Goal: Task Accomplishment & Management: Use online tool/utility

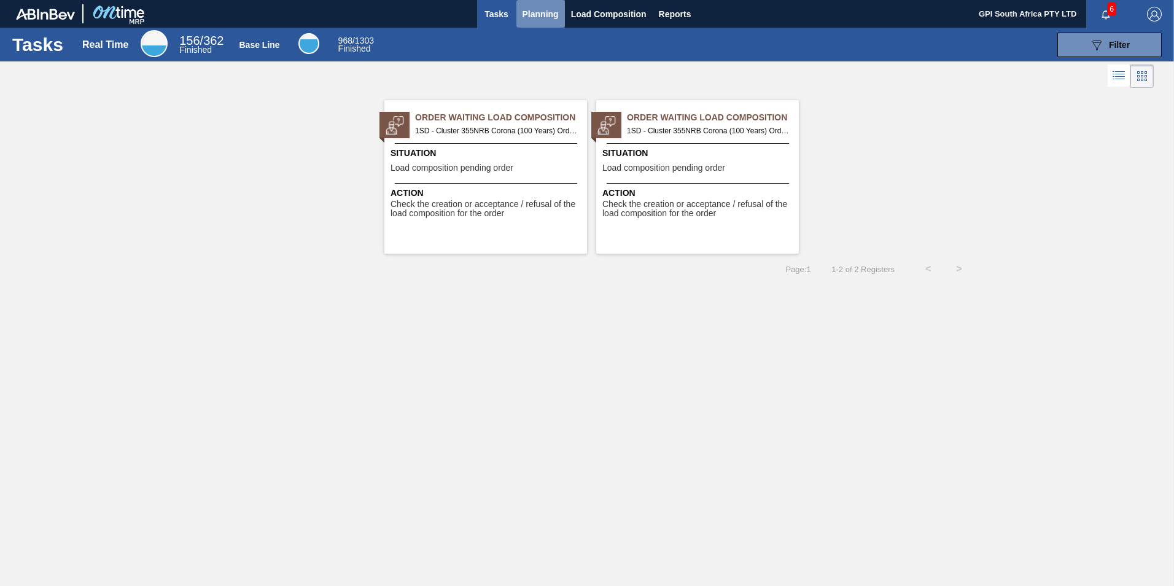
click at [535, 10] on span "Planning" at bounding box center [540, 14] width 36 height 15
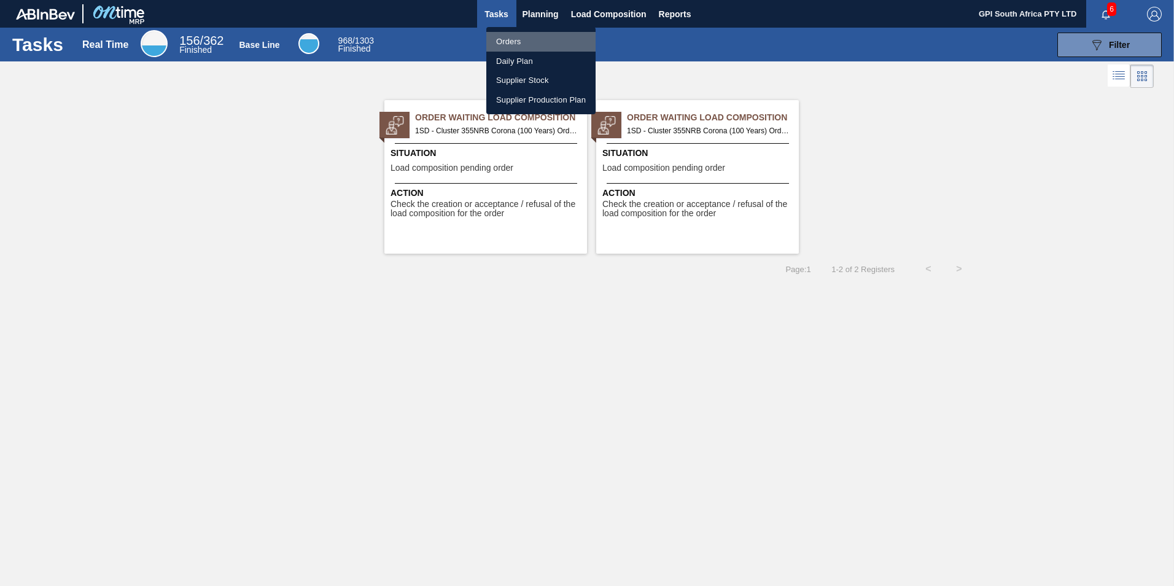
click at [511, 37] on li "Orders" at bounding box center [540, 42] width 109 height 20
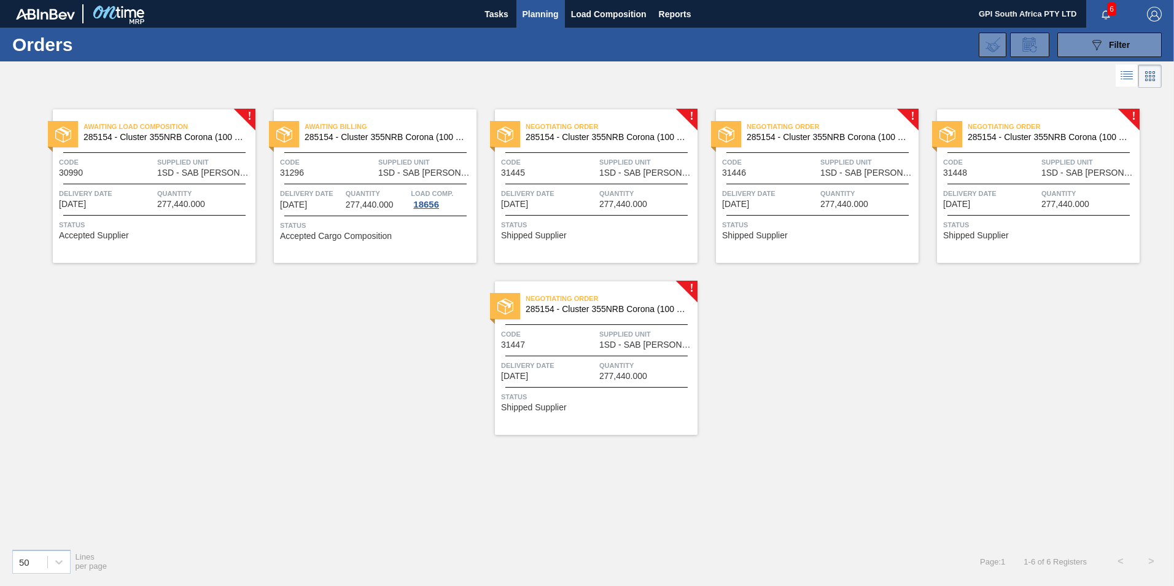
click at [592, 201] on div "Delivery Date [DATE]" at bounding box center [548, 197] width 95 height 21
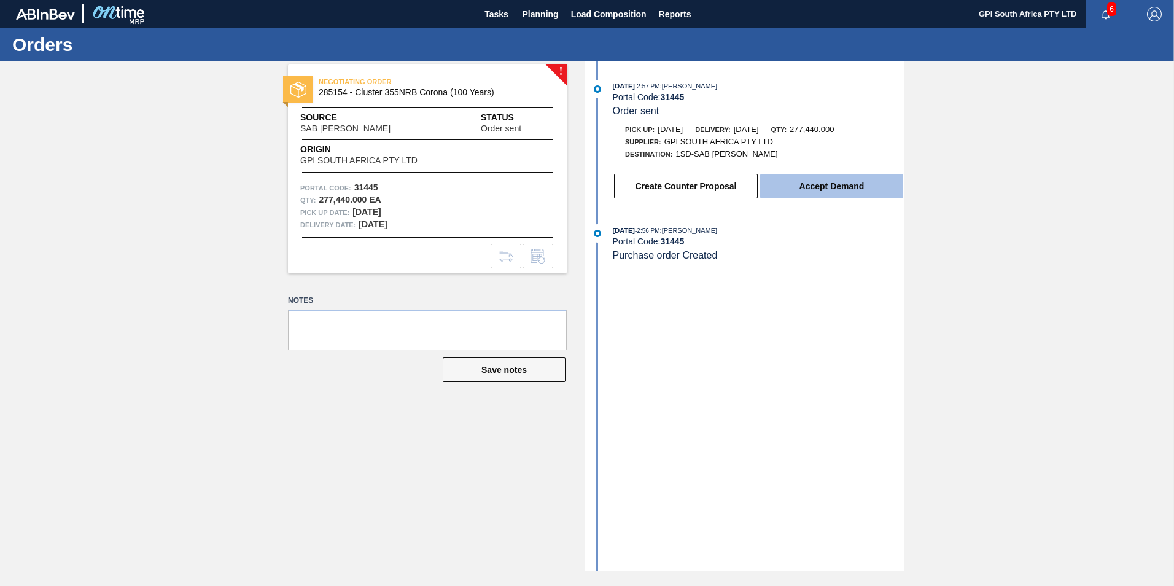
click at [814, 193] on button "Accept Demand" at bounding box center [831, 186] width 143 height 25
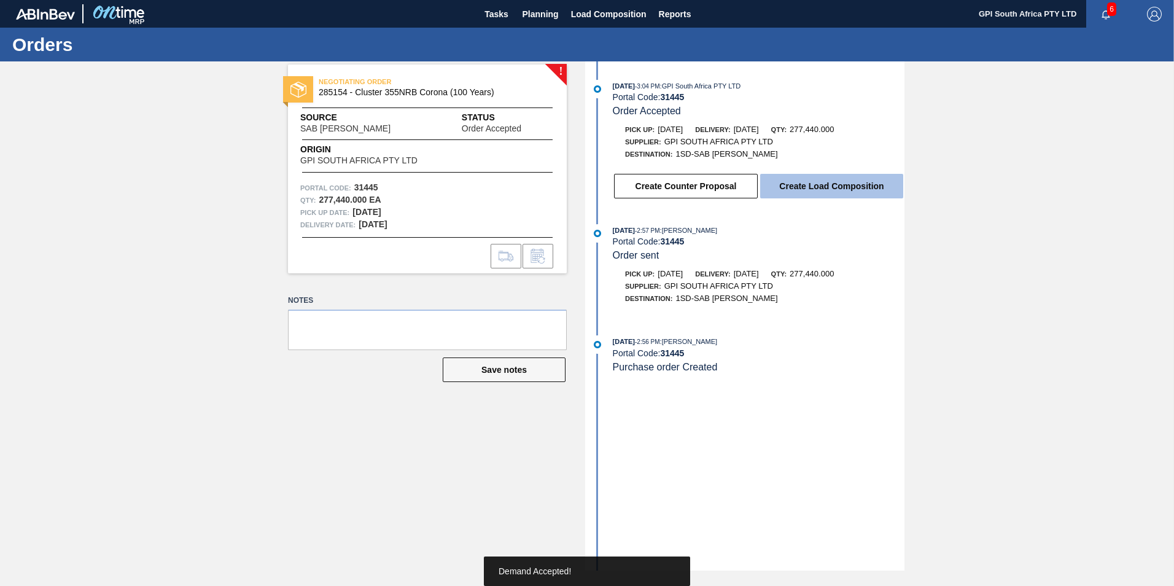
click at [808, 182] on button "Create Load Composition" at bounding box center [831, 186] width 143 height 25
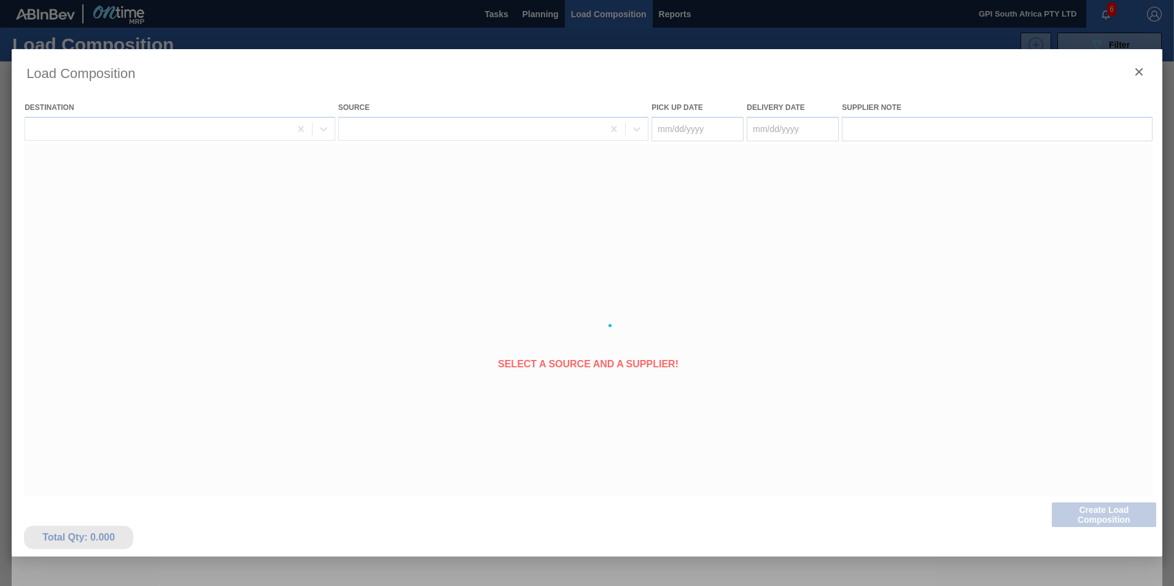
type Date "[DATE]"
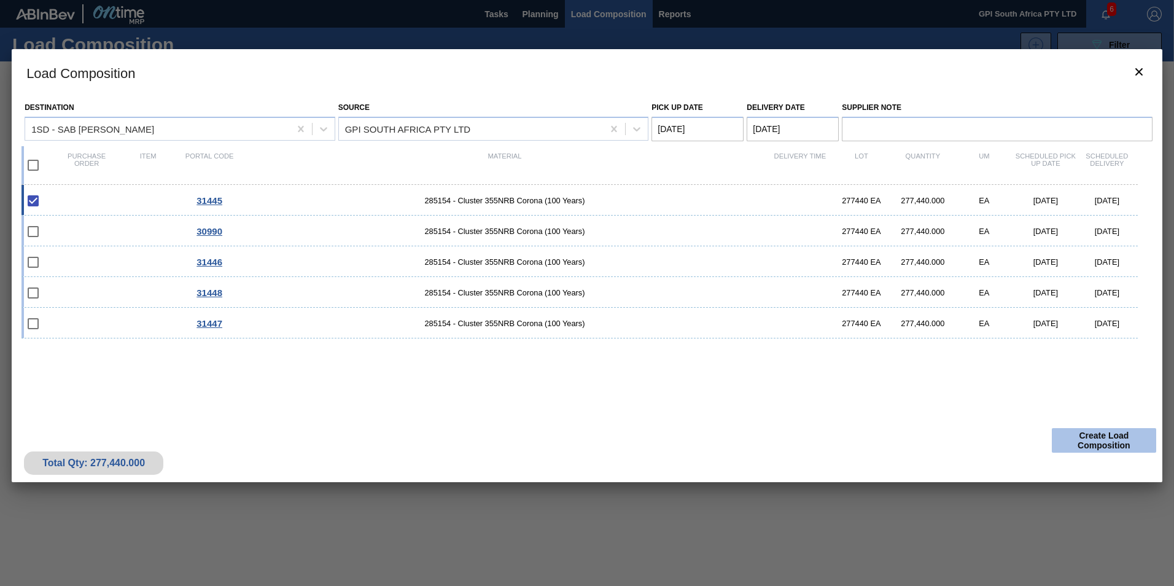
click at [1074, 444] on button "Create Load Composition" at bounding box center [1103, 440] width 104 height 25
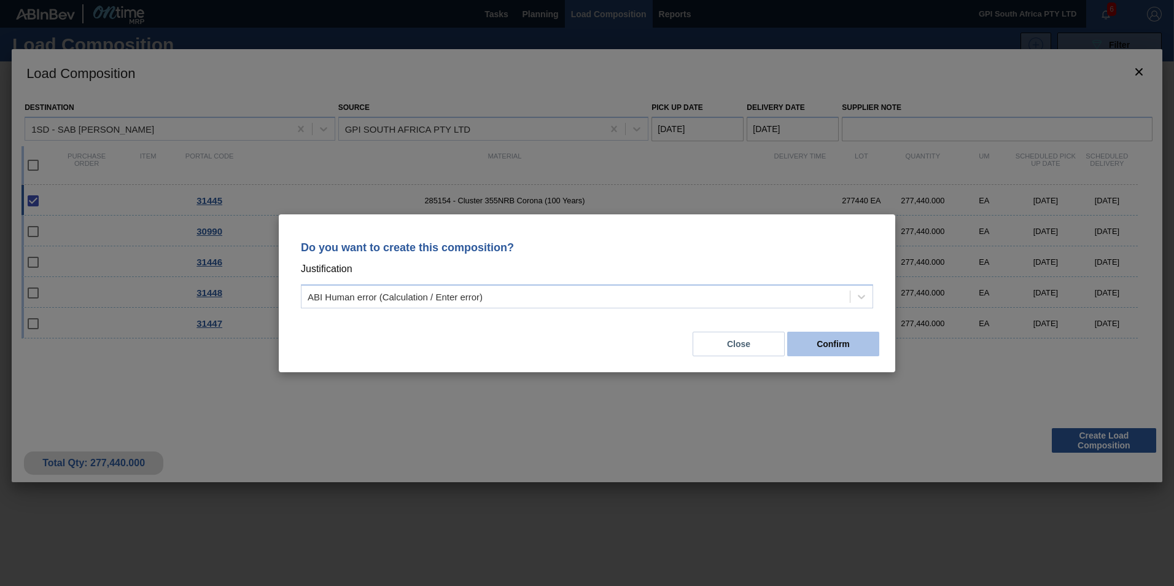
click at [820, 343] on button "Confirm" at bounding box center [833, 343] width 92 height 25
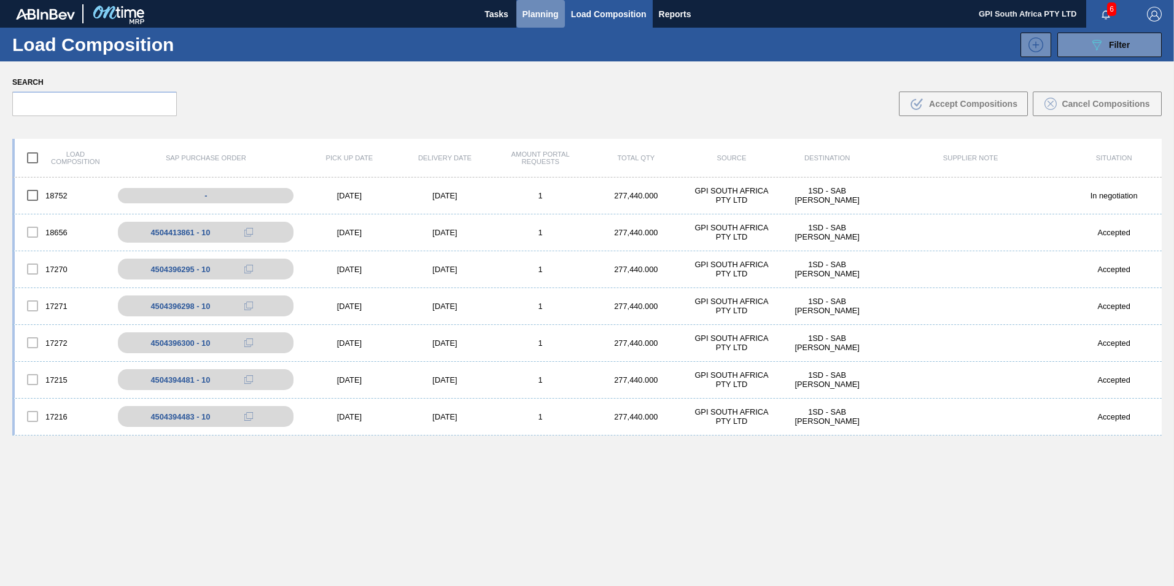
click at [540, 18] on span "Planning" at bounding box center [540, 14] width 36 height 15
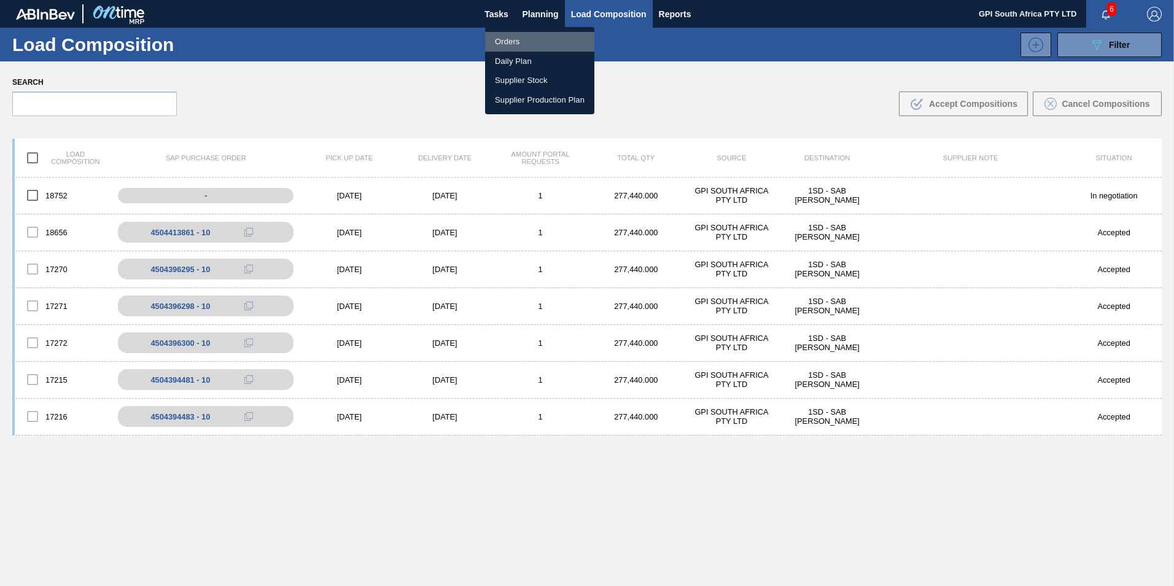
click at [537, 45] on li "Orders" at bounding box center [539, 42] width 109 height 20
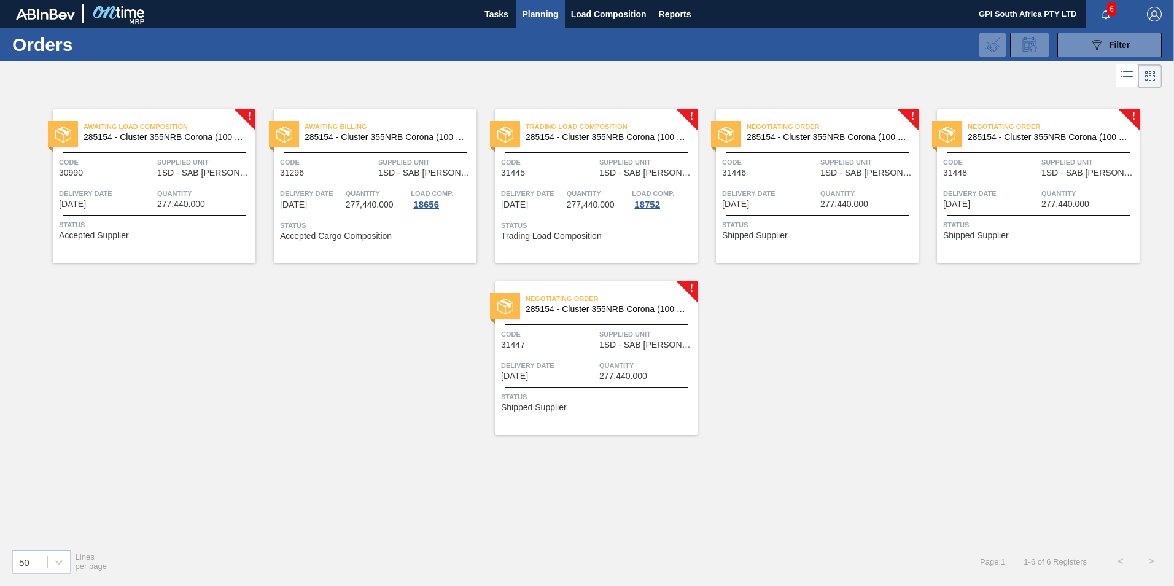
click at [749, 203] on span "[DATE]" at bounding box center [735, 203] width 27 height 9
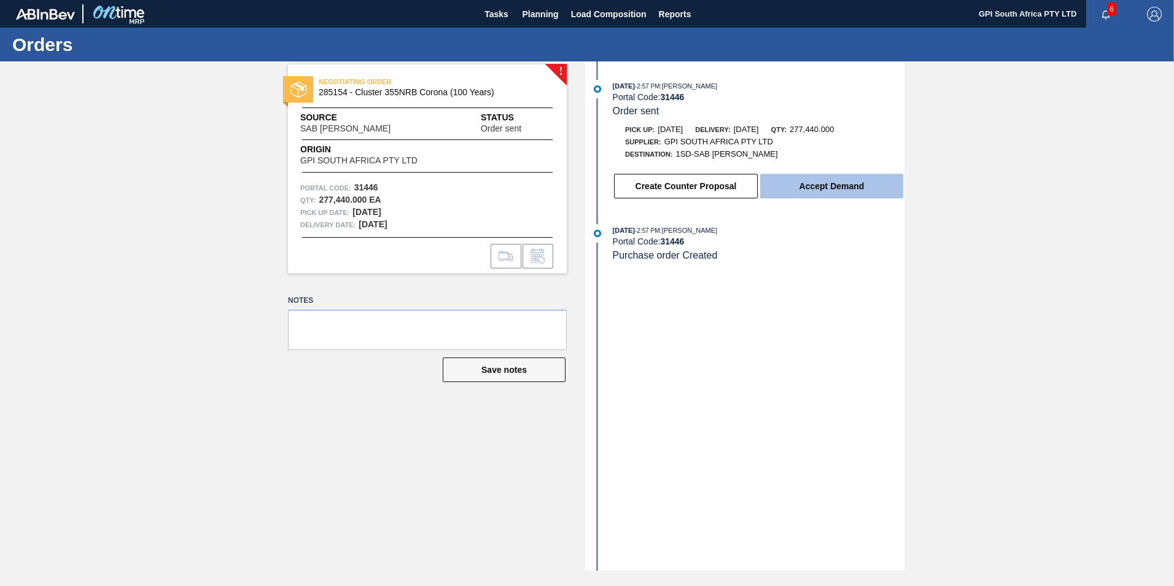
click at [816, 187] on button "Accept Demand" at bounding box center [831, 186] width 143 height 25
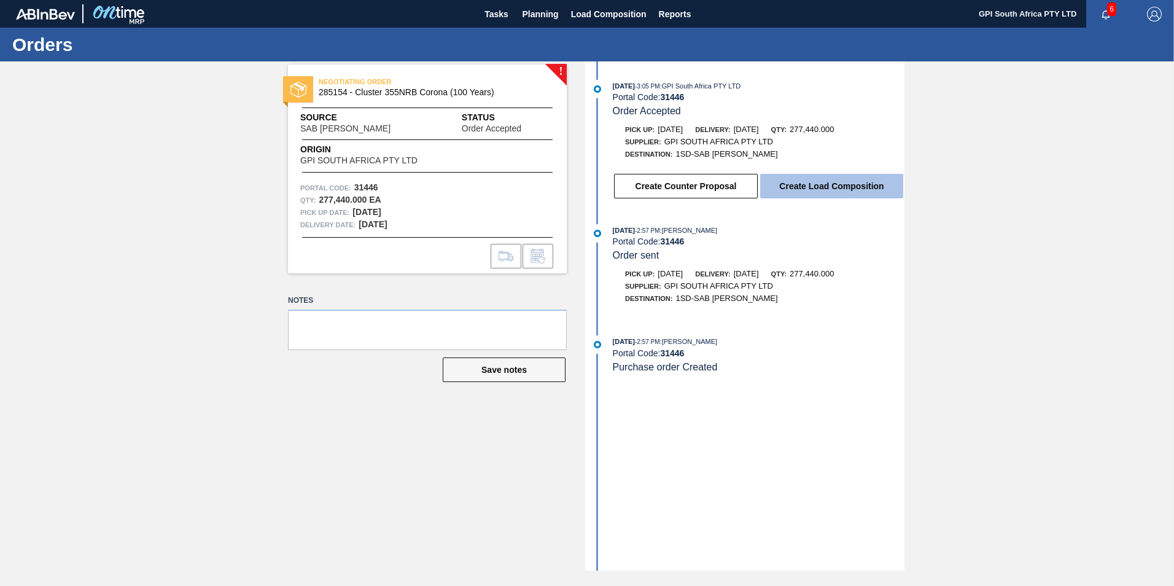
click at [811, 190] on button "Create Load Composition" at bounding box center [831, 186] width 143 height 25
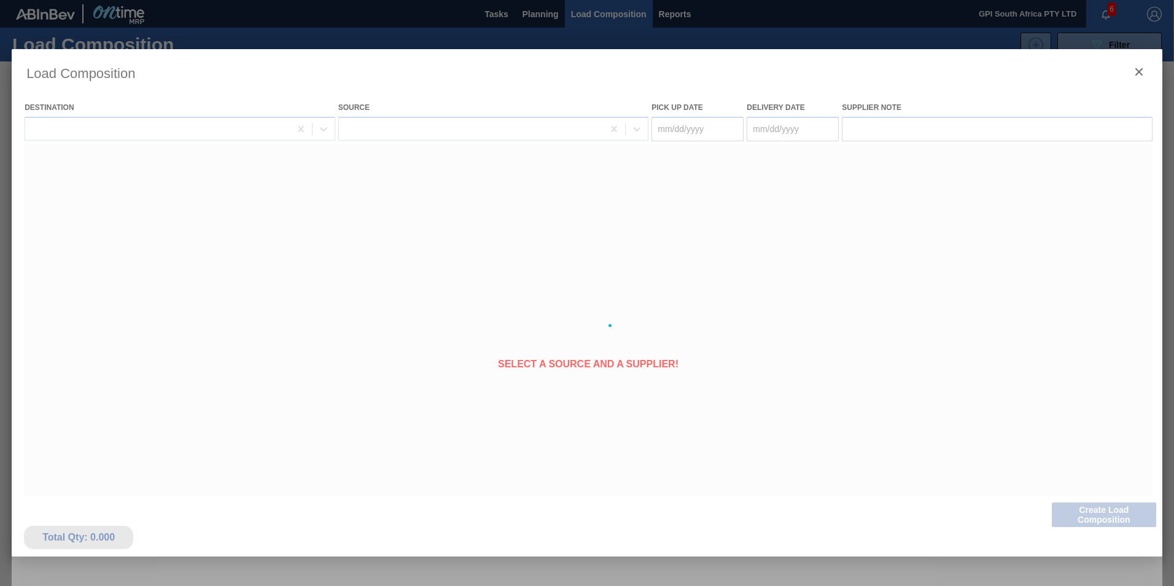
type Date "[DATE]"
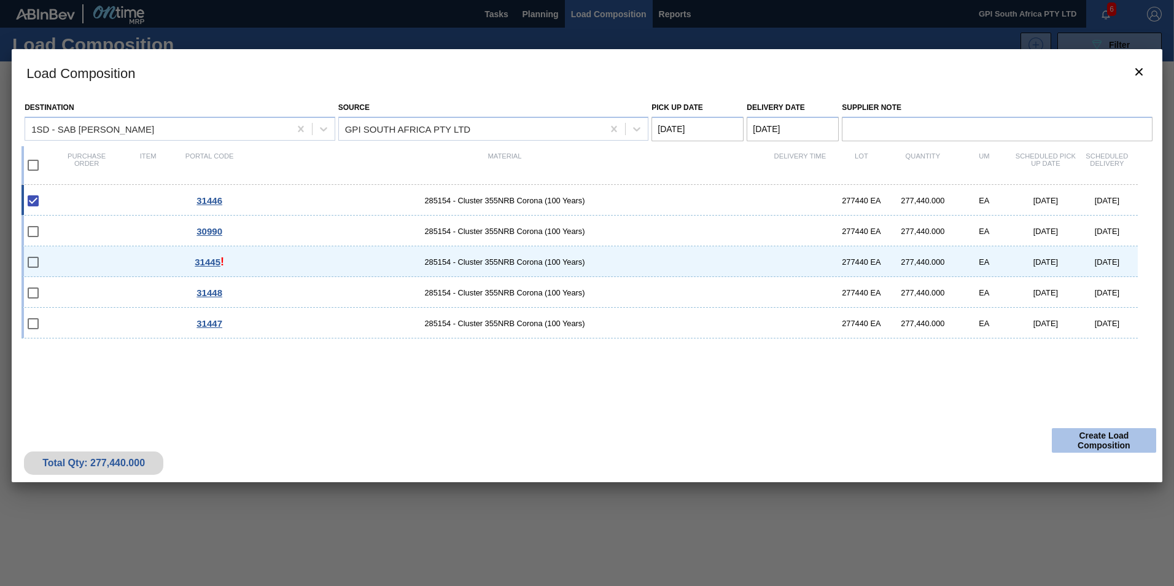
click at [1079, 443] on button "Create Load Composition" at bounding box center [1103, 440] width 104 height 25
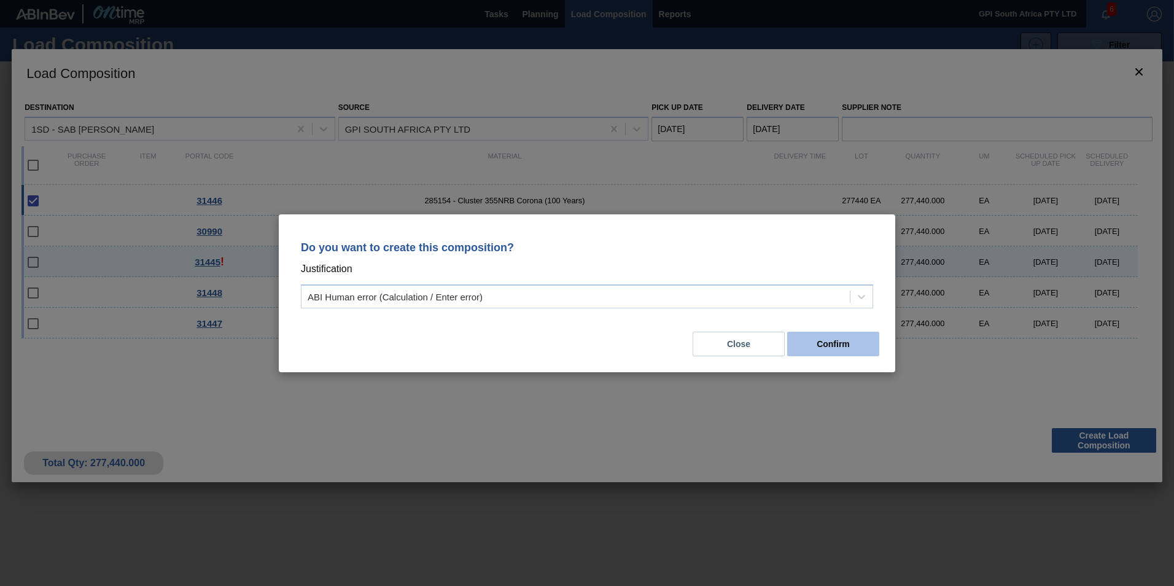
click at [822, 343] on button "Confirm" at bounding box center [833, 343] width 92 height 25
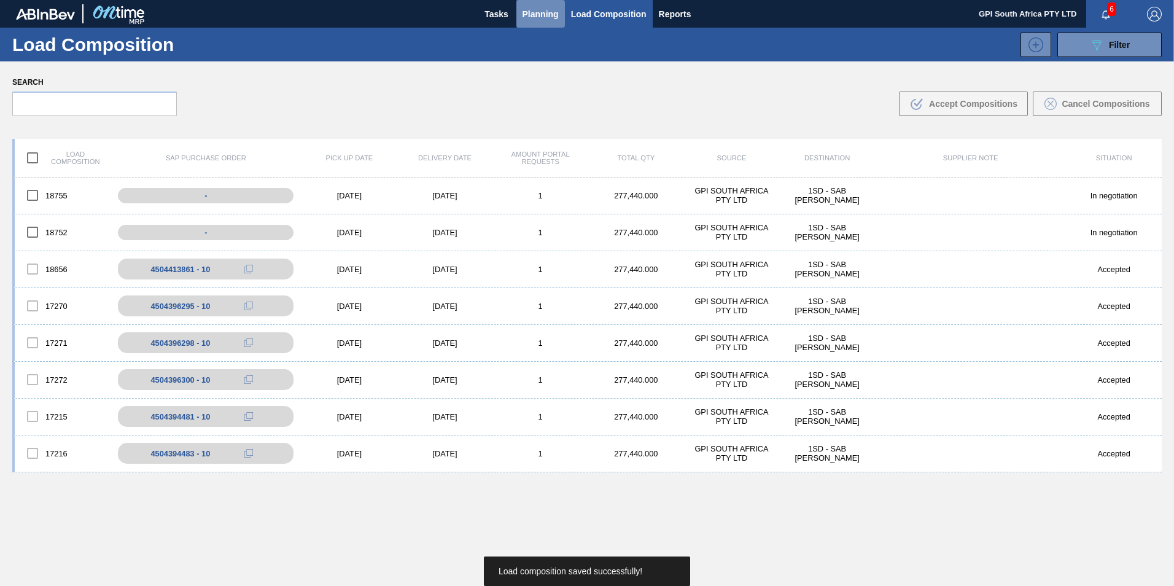
click at [535, 16] on span "Planning" at bounding box center [540, 14] width 36 height 15
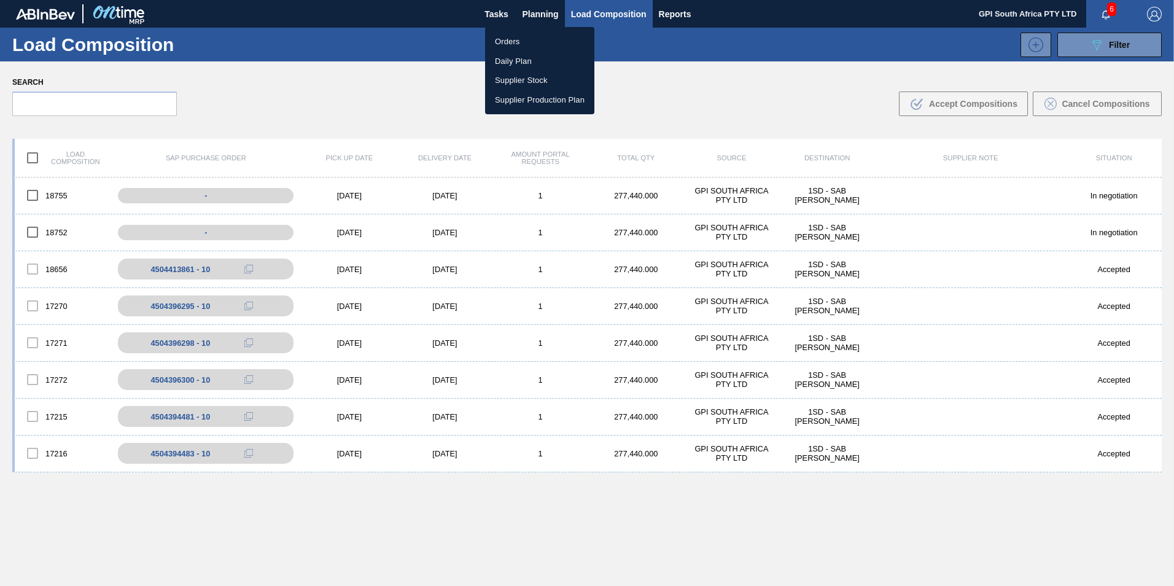
click at [532, 68] on li "Daily Plan" at bounding box center [539, 62] width 109 height 20
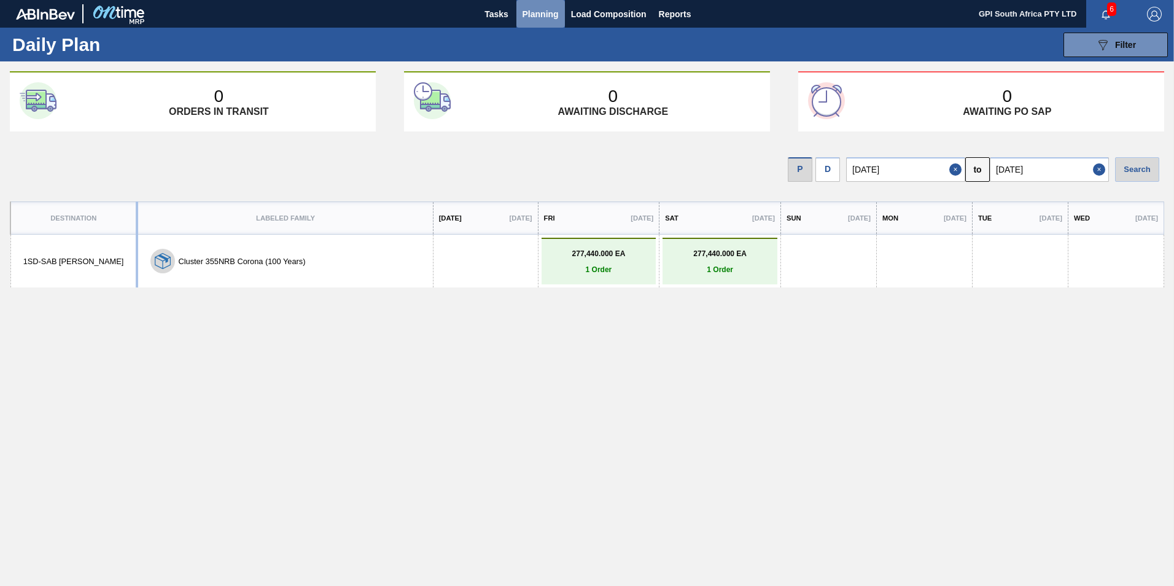
drag, startPoint x: 532, startPoint y: 12, endPoint x: 530, endPoint y: 27, distance: 15.5
click at [532, 12] on span "Planning" at bounding box center [540, 14] width 36 height 15
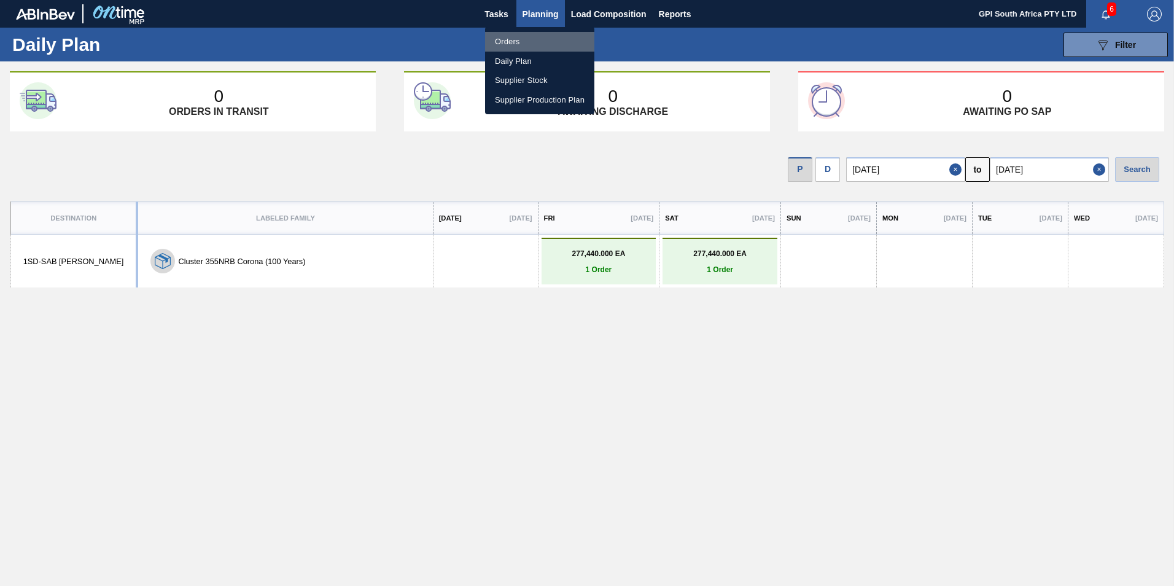
click at [502, 37] on li "Orders" at bounding box center [539, 42] width 109 height 20
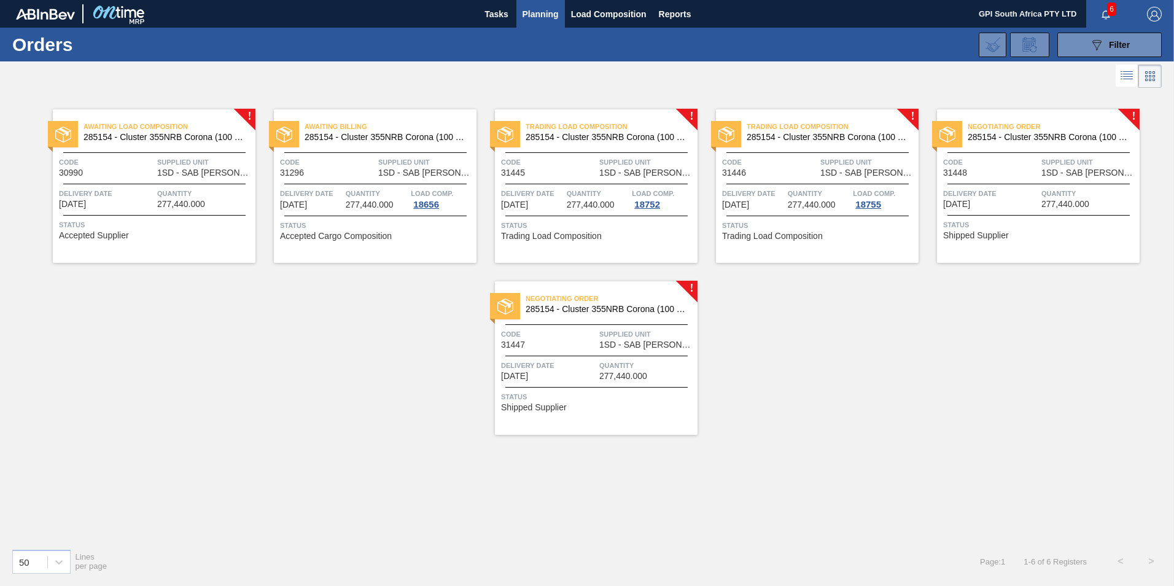
click at [1003, 225] on span "Status" at bounding box center [1039, 225] width 193 height 12
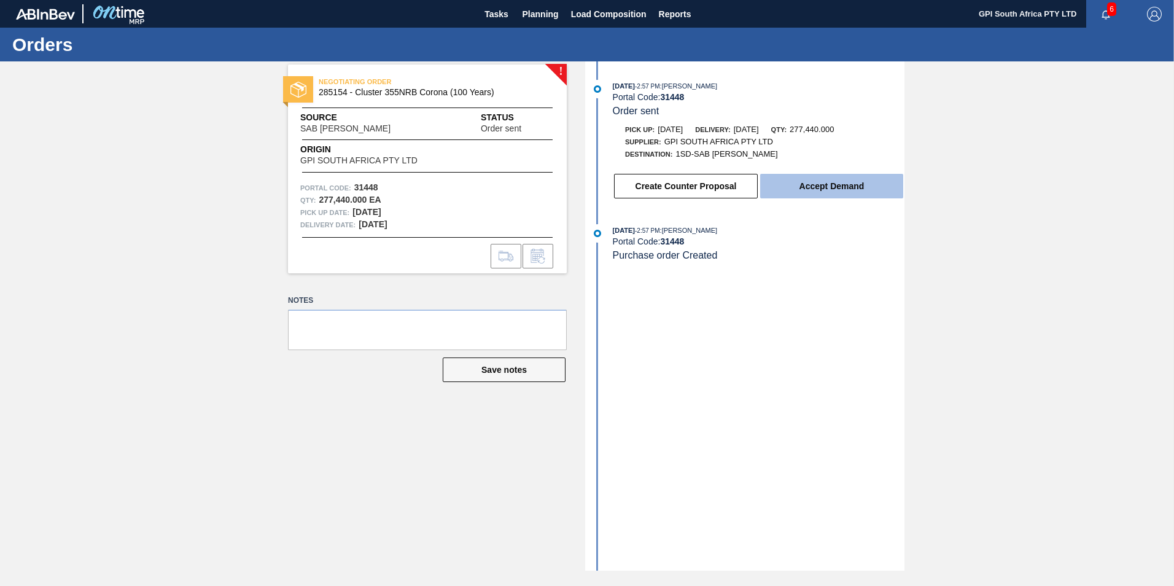
click at [803, 192] on button "Accept Demand" at bounding box center [831, 186] width 143 height 25
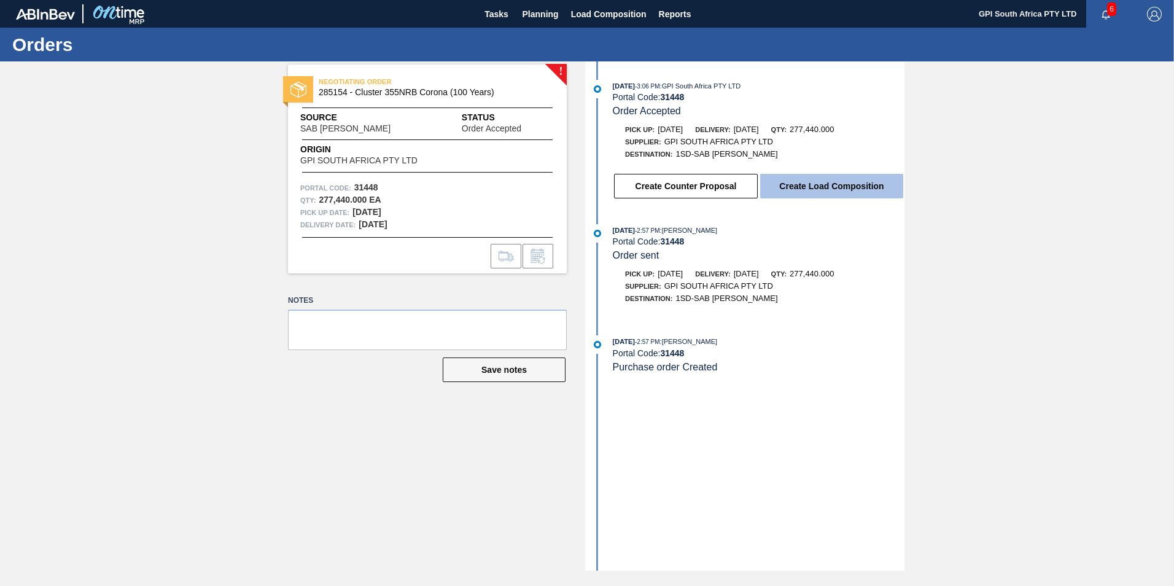
click at [800, 187] on button "Create Load Composition" at bounding box center [831, 186] width 143 height 25
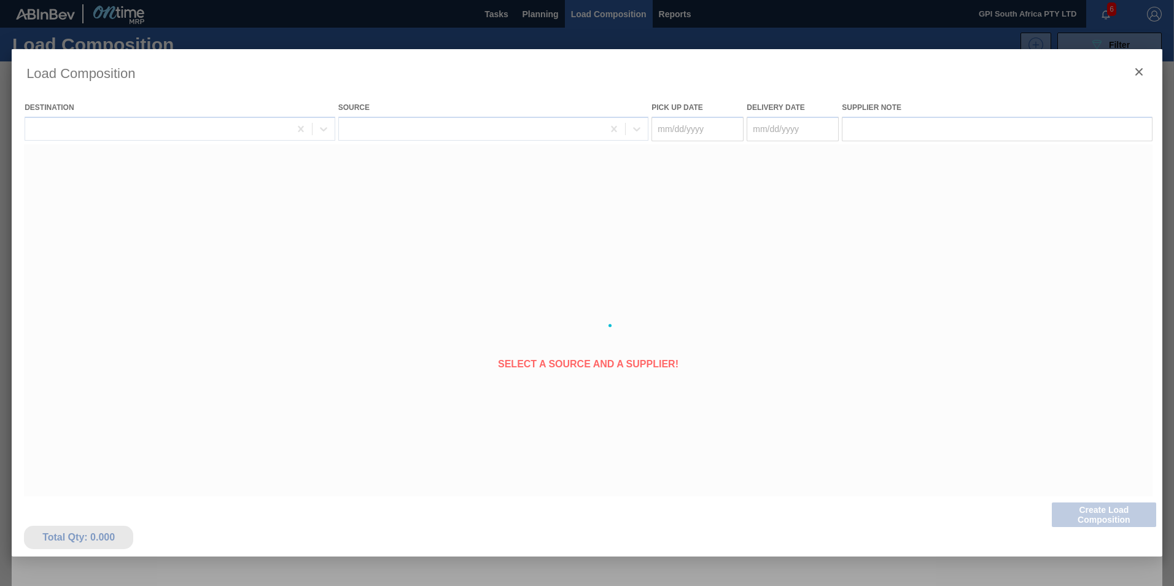
type Date "[DATE]"
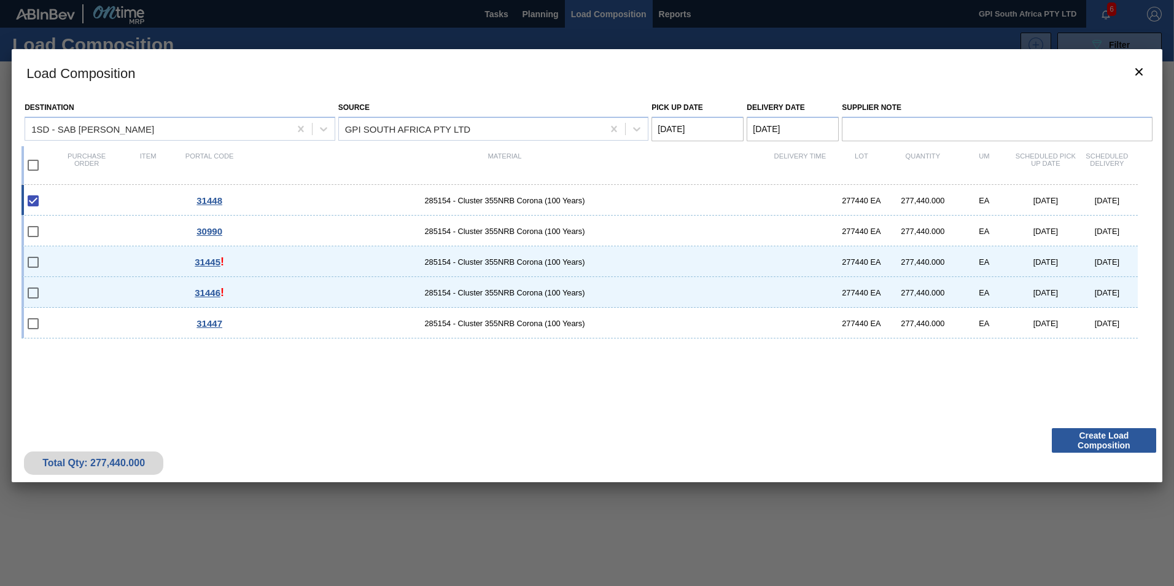
click at [1080, 454] on div "Total Qty: 277,440.000 Create Load Composition" at bounding box center [587, 452] width 1150 height 60
click at [1080, 442] on button "Create Load Composition" at bounding box center [1103, 440] width 104 height 25
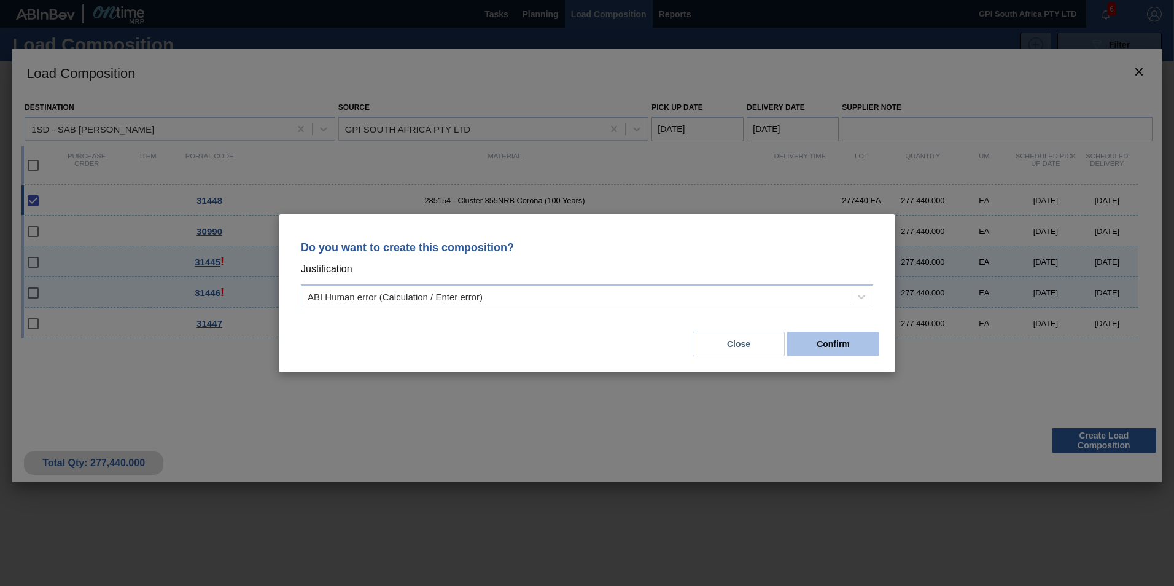
click at [830, 346] on button "Confirm" at bounding box center [833, 343] width 92 height 25
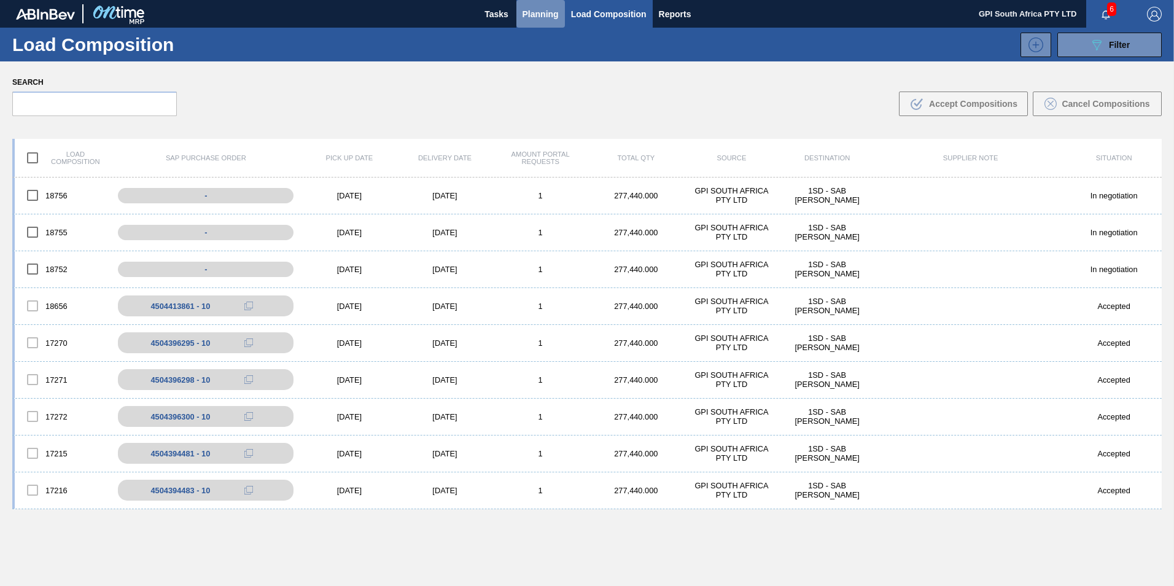
click at [533, 12] on span "Planning" at bounding box center [540, 14] width 36 height 15
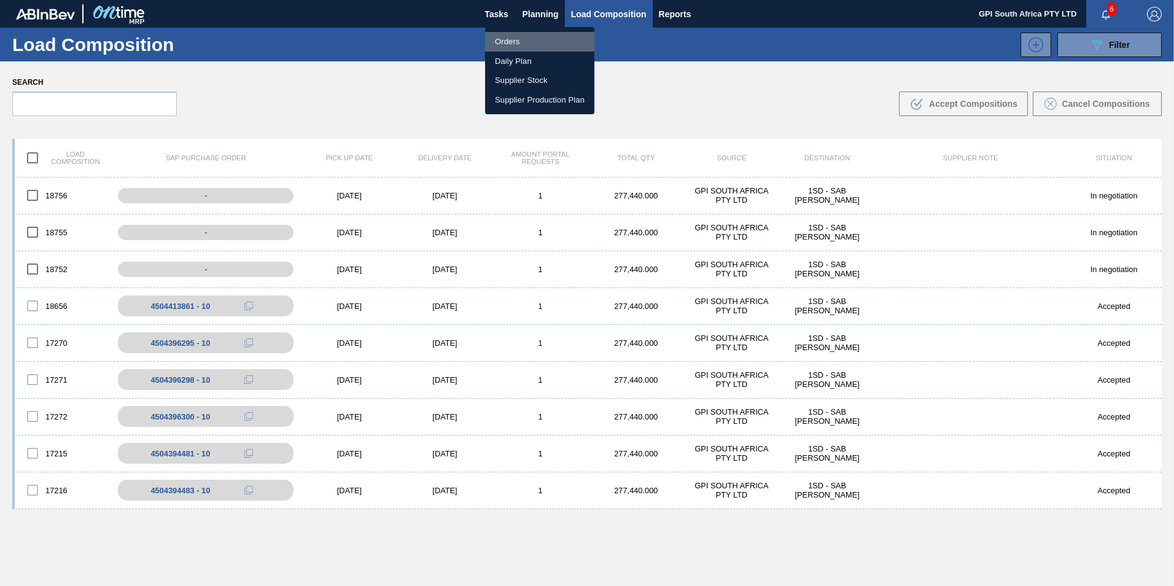
click at [531, 34] on li "Orders" at bounding box center [539, 42] width 109 height 20
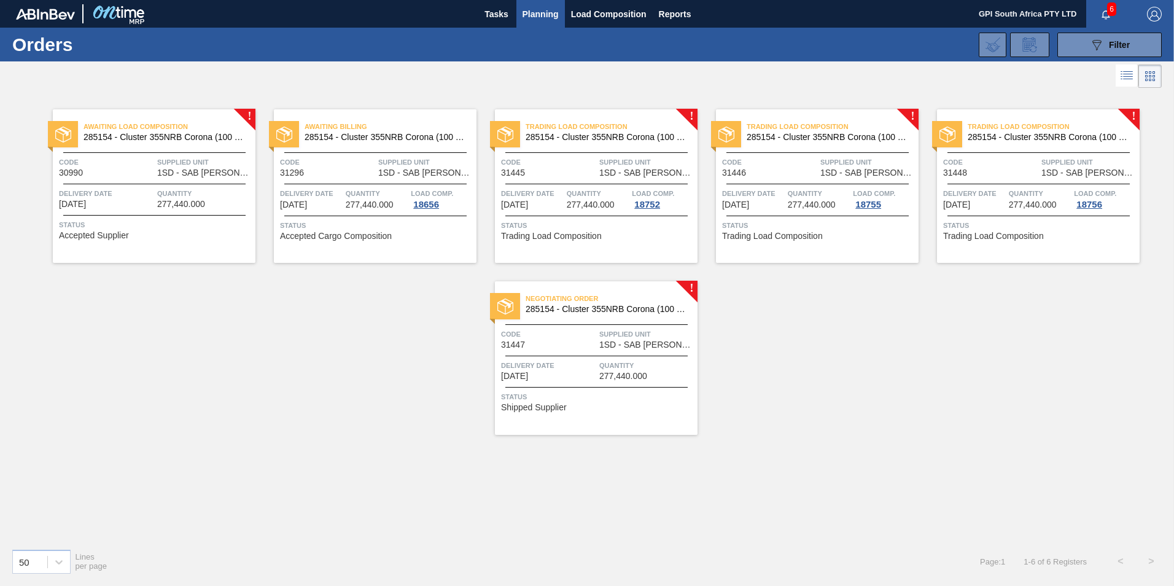
click at [1014, 252] on div "Trading Load Composition 285154 - Cluster 355NRB Corona (100 Years) Code 31448 …" at bounding box center [1038, 185] width 203 height 153
click at [617, 317] on div "Negotiating Order 285154 - Cluster 355NRB Corona (100 Years)" at bounding box center [596, 304] width 203 height 28
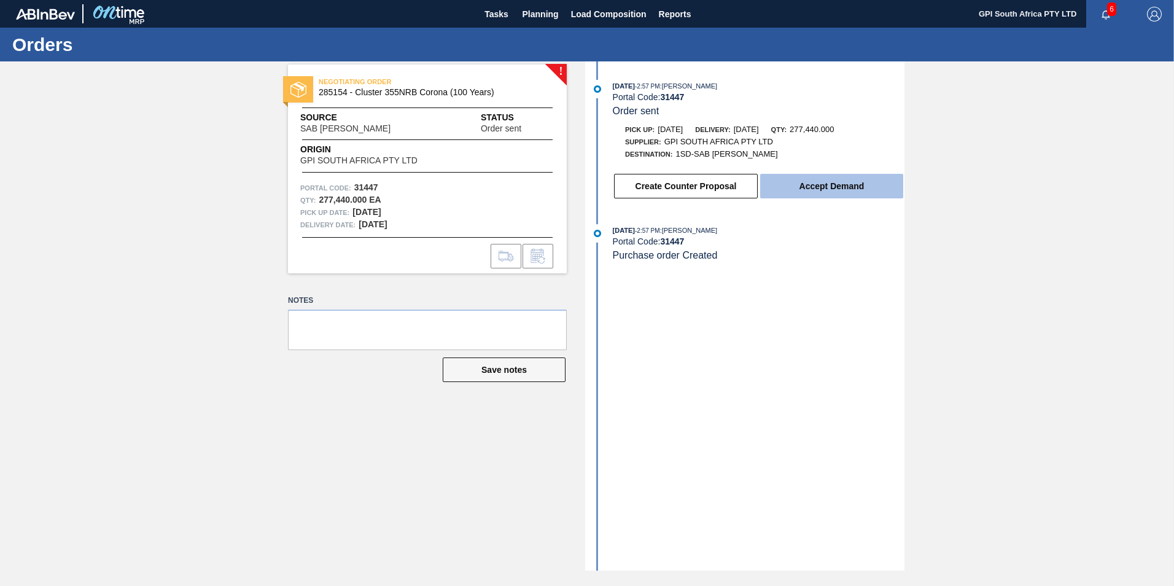
click at [778, 197] on button "Accept Demand" at bounding box center [831, 186] width 143 height 25
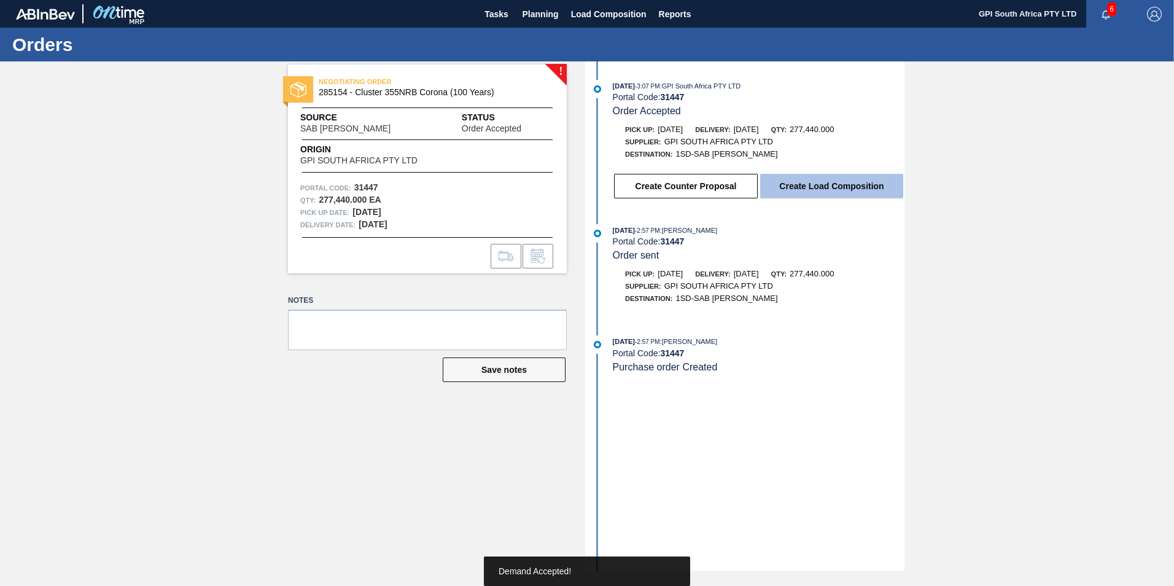
click at [776, 193] on button "Create Load Composition" at bounding box center [831, 186] width 143 height 25
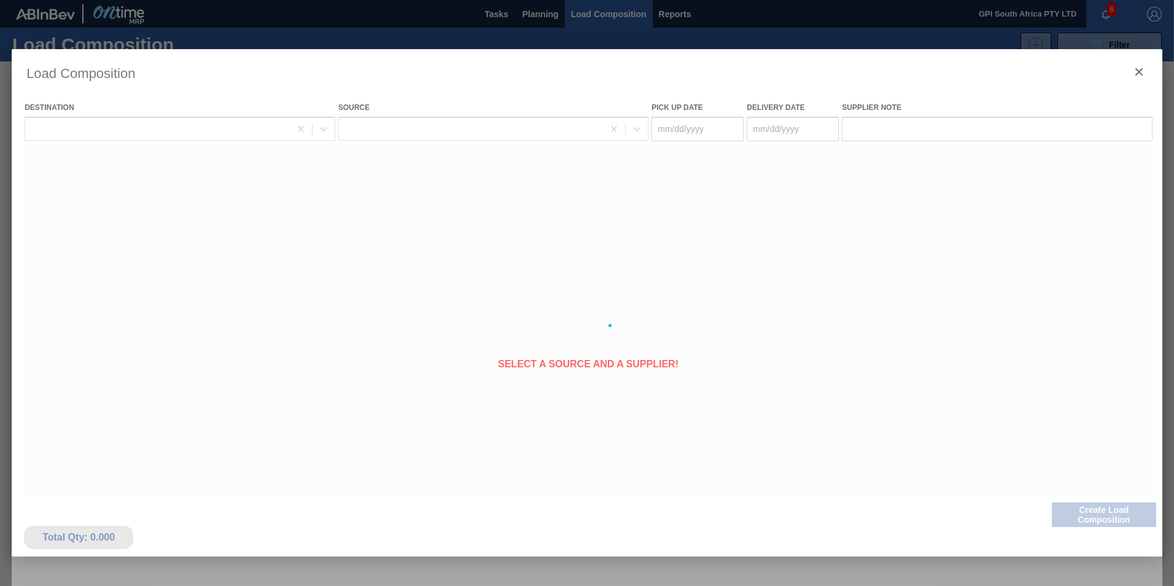
type Date "[DATE]"
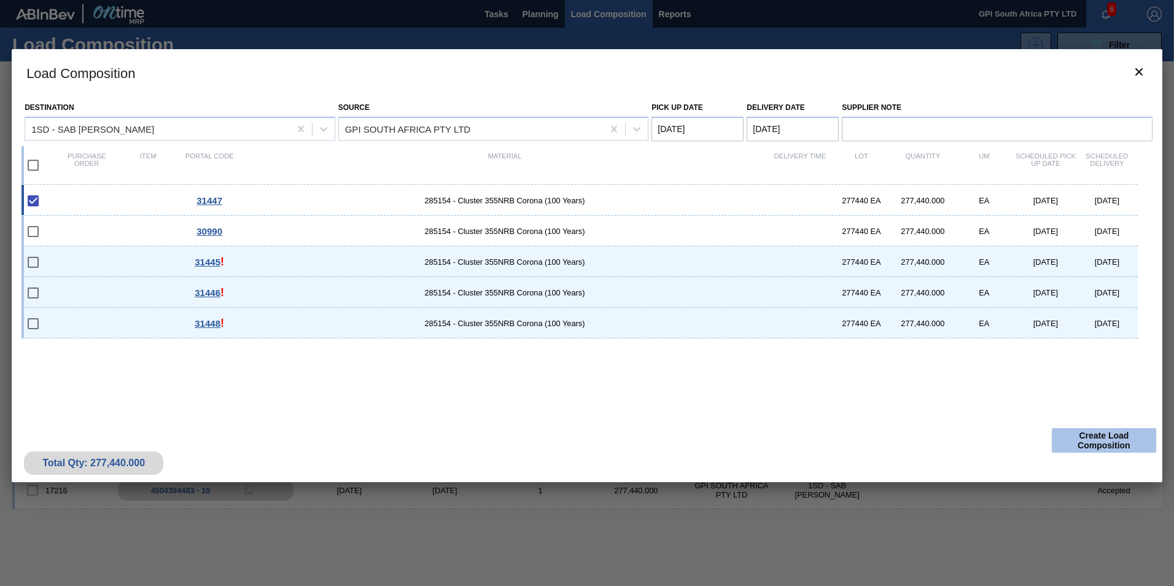
click at [1112, 432] on button "Create Load Composition" at bounding box center [1103, 440] width 104 height 25
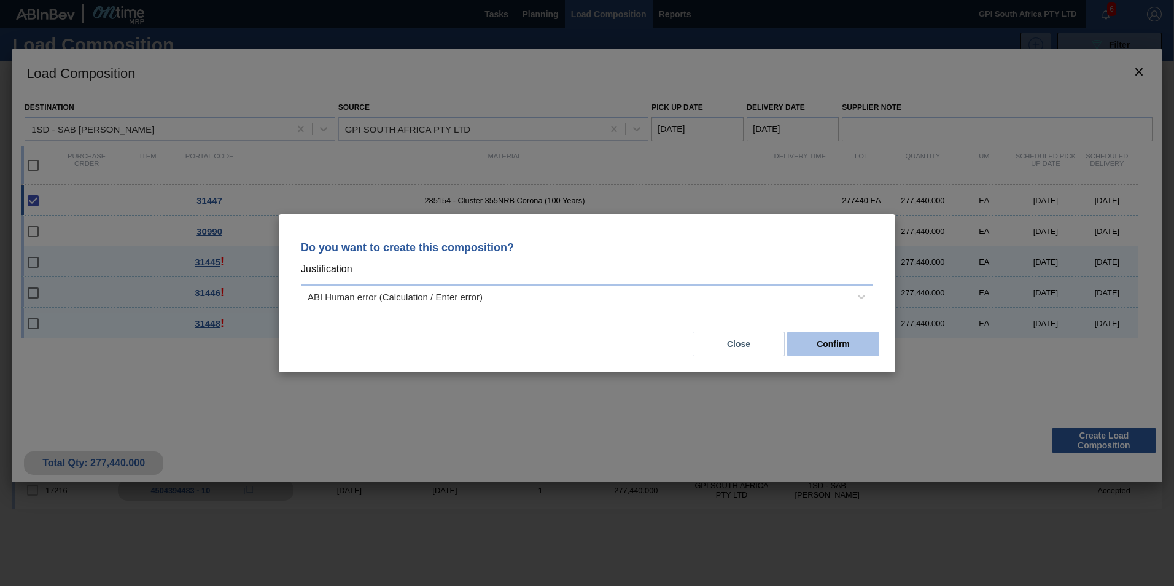
click at [816, 345] on button "Confirm" at bounding box center [833, 343] width 92 height 25
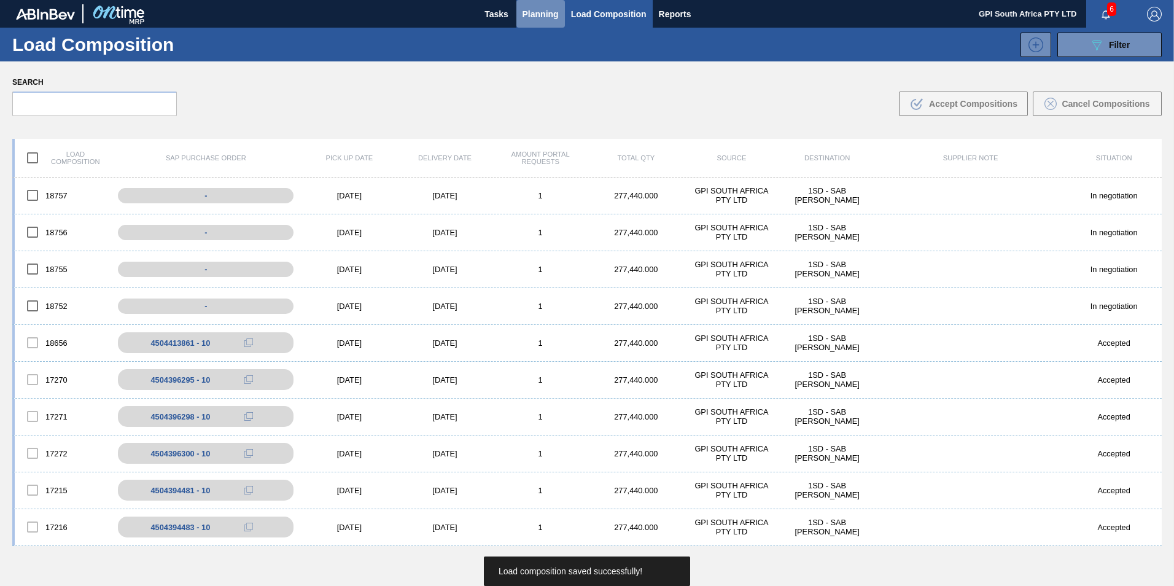
click at [534, 19] on span "Planning" at bounding box center [540, 14] width 36 height 15
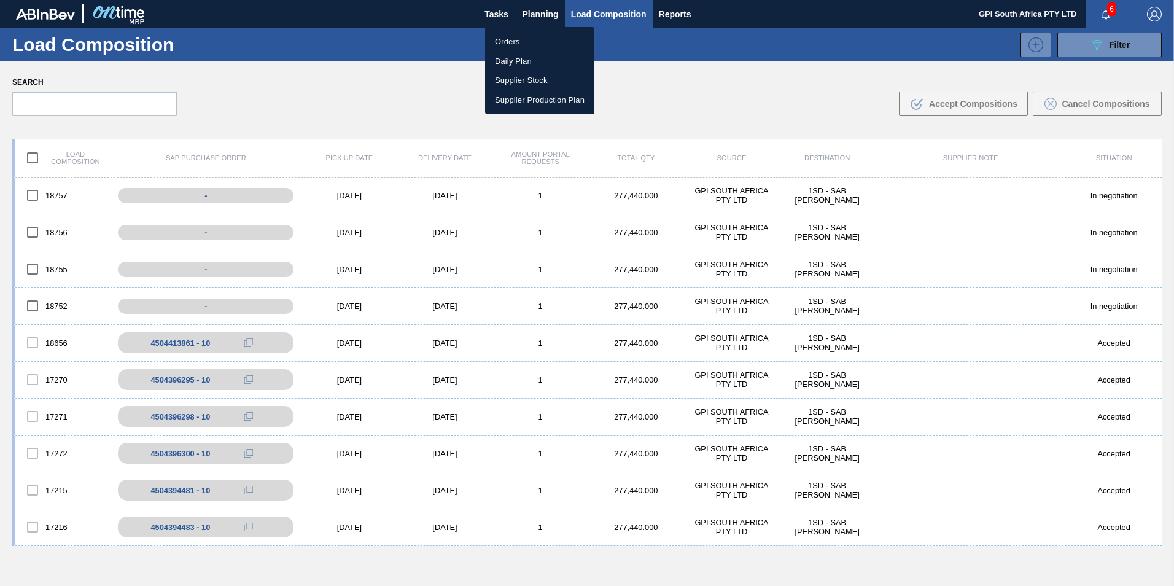
click at [533, 45] on li "Orders" at bounding box center [539, 42] width 109 height 20
